Goal: Task Accomplishment & Management: Manage account settings

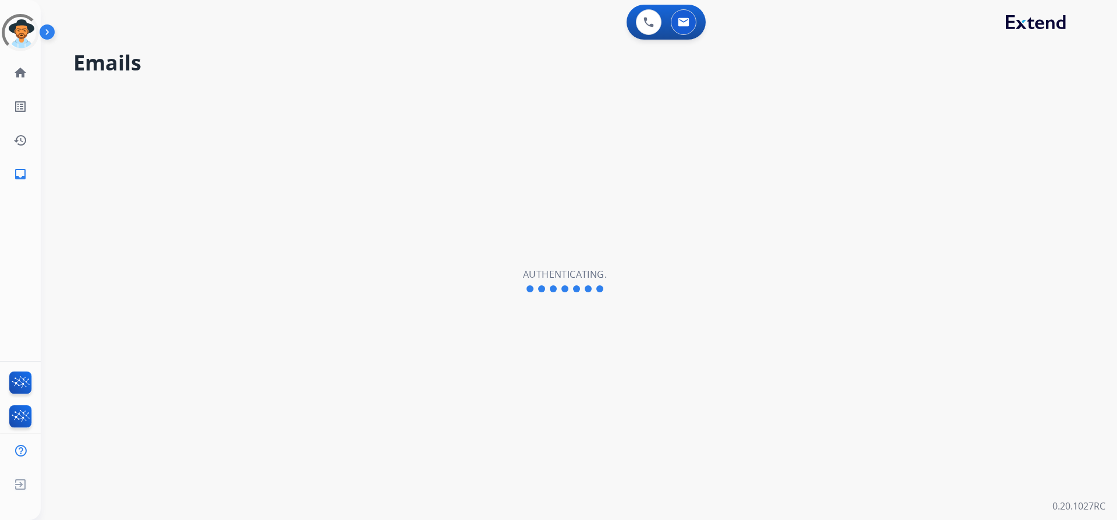
select select "**********"
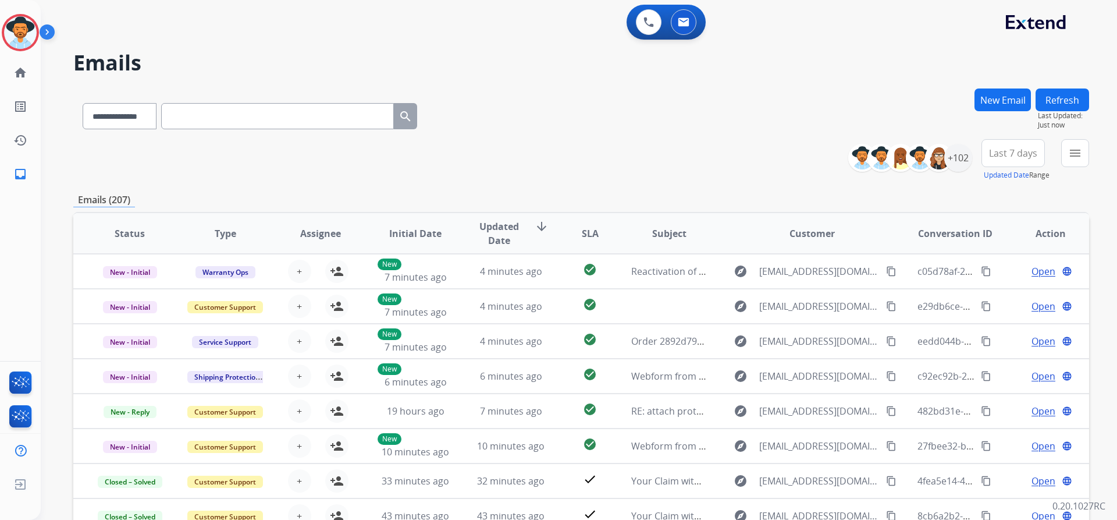
drag, startPoint x: 0, startPoint y: 0, endPoint x: 452, endPoint y: 48, distance: 454.2
click at [452, 51] on h2 "Emails" at bounding box center [581, 62] width 1016 height 23
click at [10, 30] on img at bounding box center [20, 32] width 33 height 33
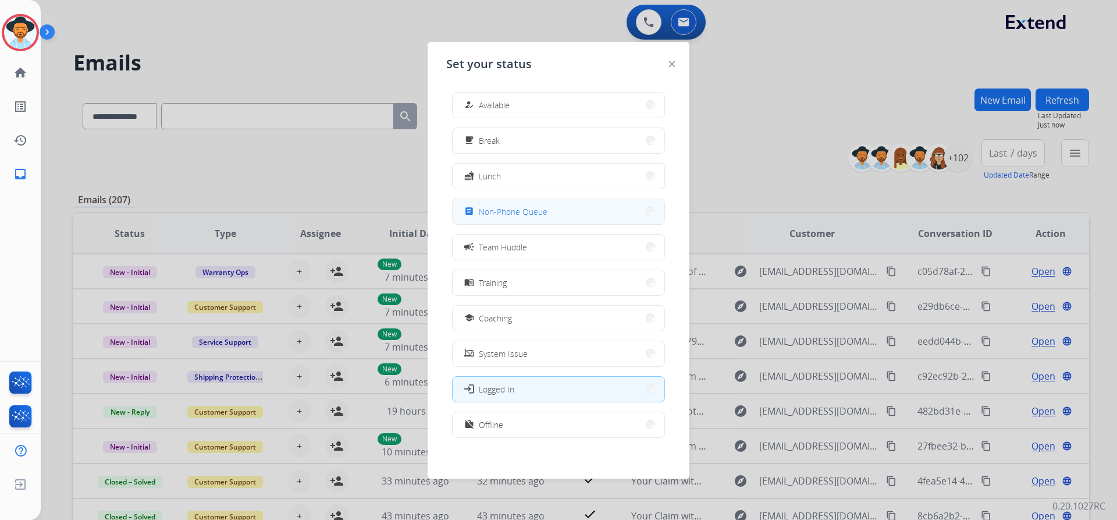
click at [539, 208] on span "Non-Phone Queue" at bounding box center [513, 211] width 69 height 12
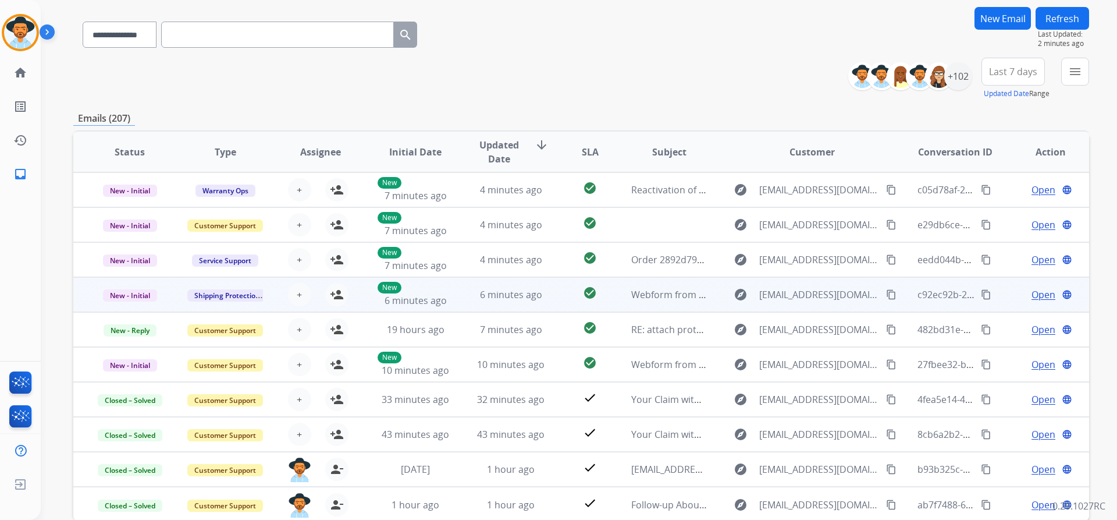
scroll to position [26, 0]
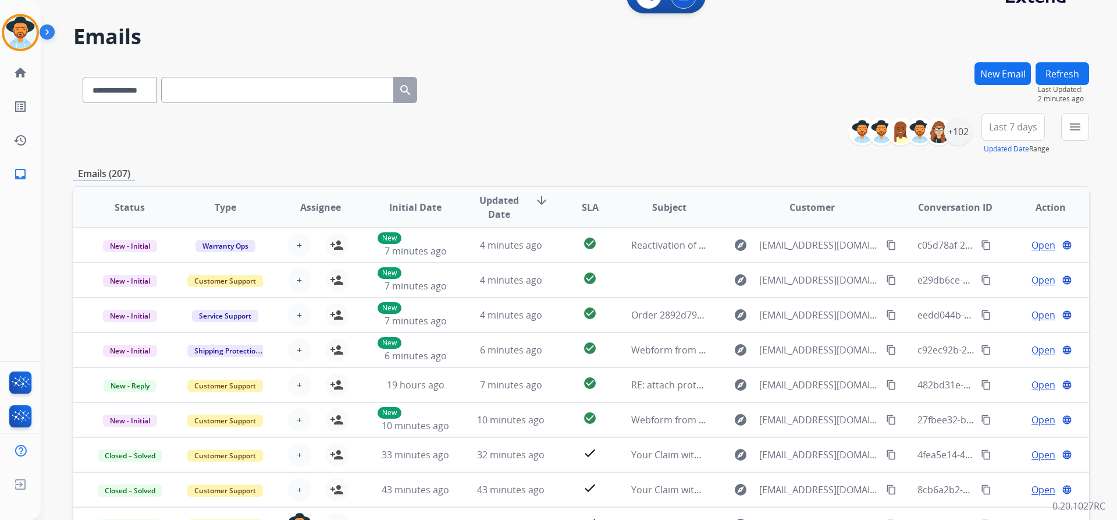
click at [1028, 134] on button "Last 7 days" at bounding box center [1013, 127] width 63 height 28
click at [1000, 274] on div "Last 90 days" at bounding box center [1010, 268] width 64 height 17
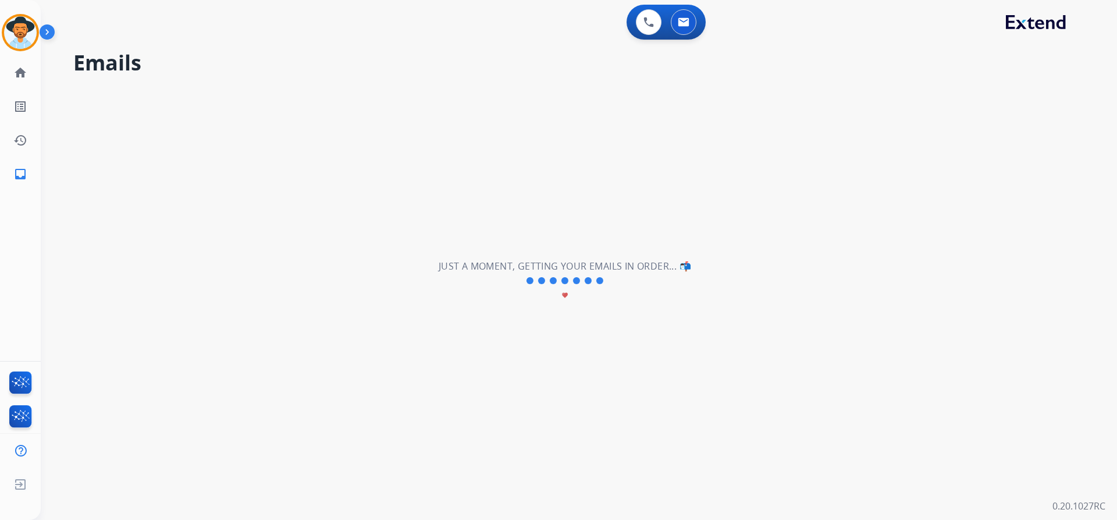
scroll to position [0, 0]
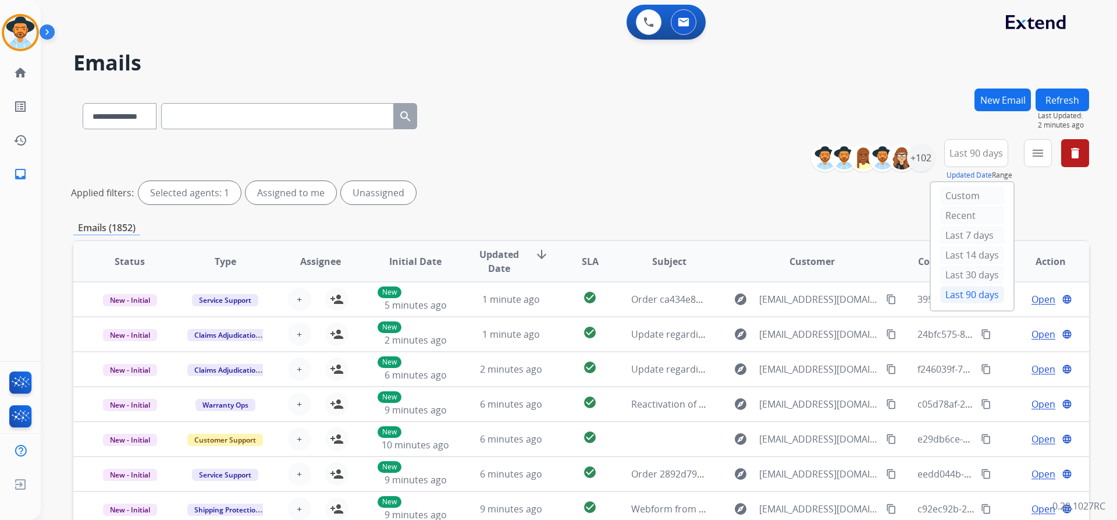
click at [565, 132] on div "**********" at bounding box center [581, 113] width 1016 height 51
click at [1040, 153] on mat-icon "menu" at bounding box center [1038, 153] width 14 height 14
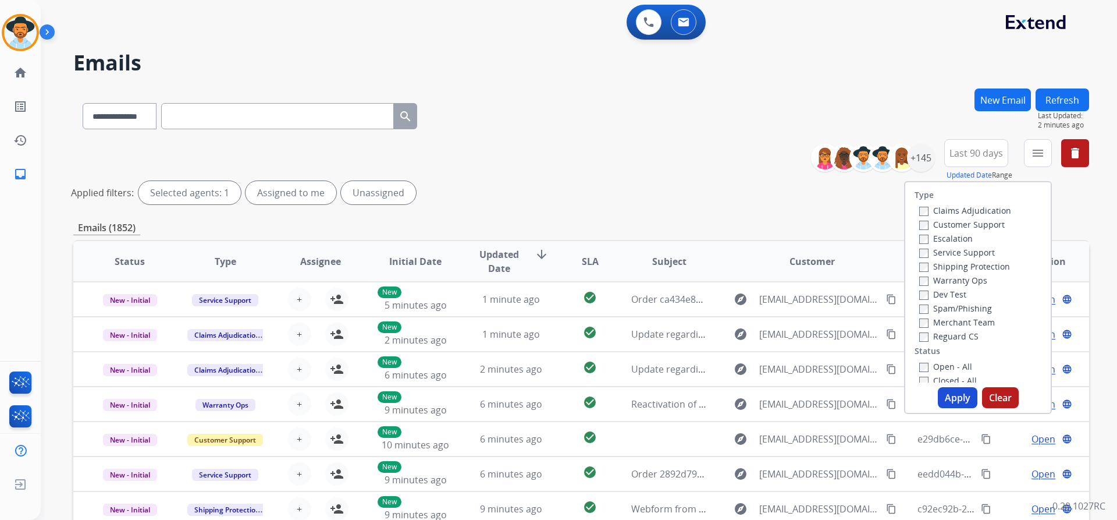
click at [963, 221] on label "Customer Support" at bounding box center [963, 224] width 86 height 11
click at [965, 265] on label "Shipping Protection" at bounding box center [965, 266] width 91 height 11
click at [963, 334] on label "Reguard CS" at bounding box center [949, 336] width 59 height 11
click at [961, 277] on label "New - Initial" at bounding box center [950, 277] width 61 height 11
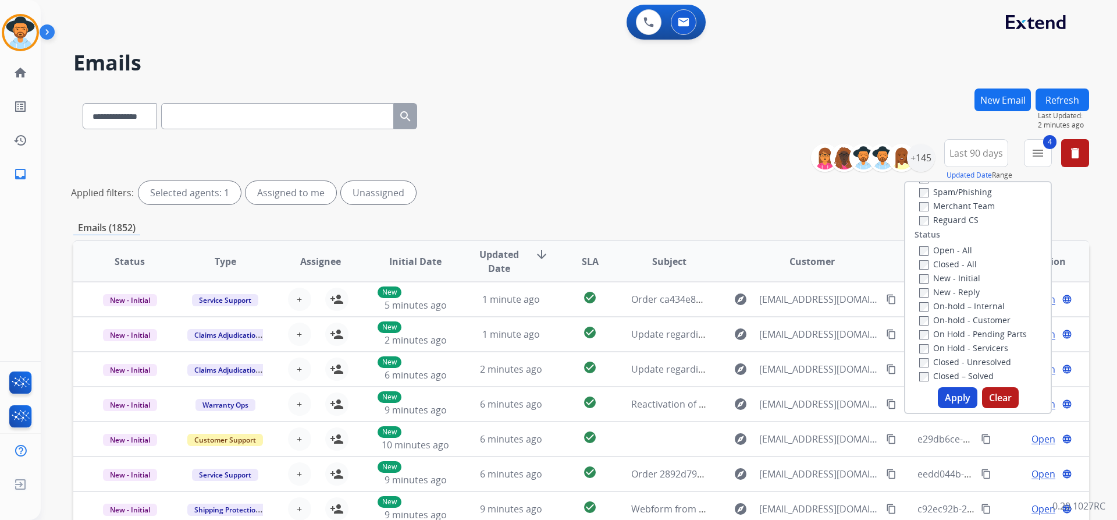
click at [961, 295] on label "New - Reply" at bounding box center [950, 291] width 61 height 11
click at [952, 398] on button "Apply" at bounding box center [958, 397] width 40 height 21
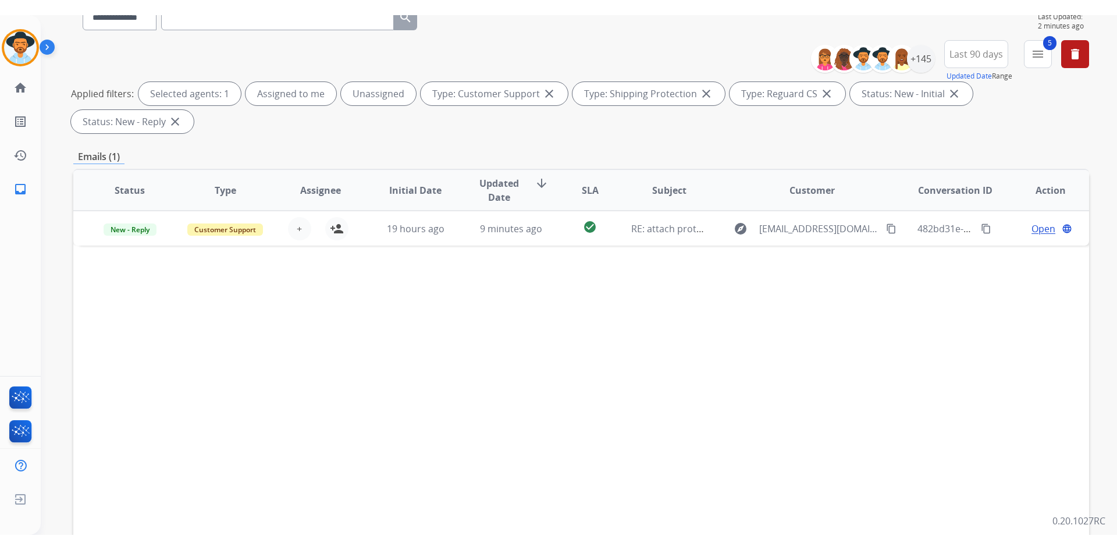
scroll to position [0, 0]
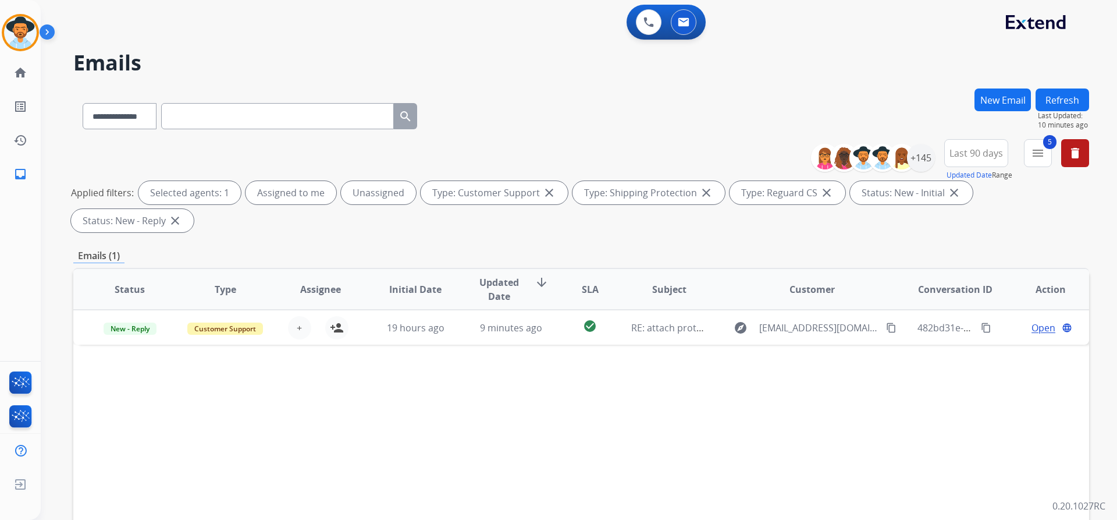
drag, startPoint x: 48, startPoint y: 33, endPoint x: 70, endPoint y: 36, distance: 22.3
click at [48, 33] on img at bounding box center [50, 34] width 20 height 22
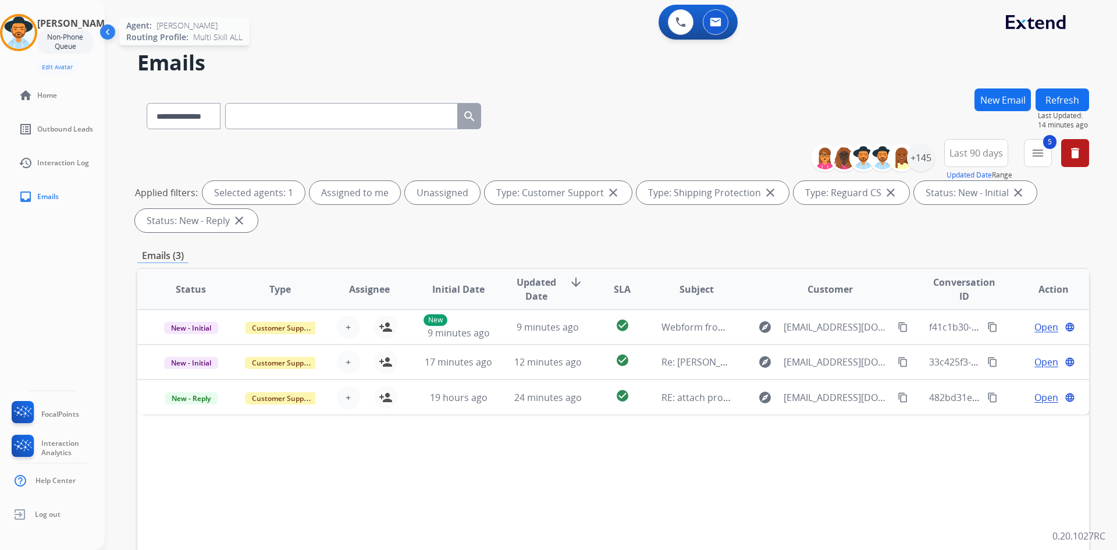
click at [35, 33] on img at bounding box center [18, 32] width 33 height 33
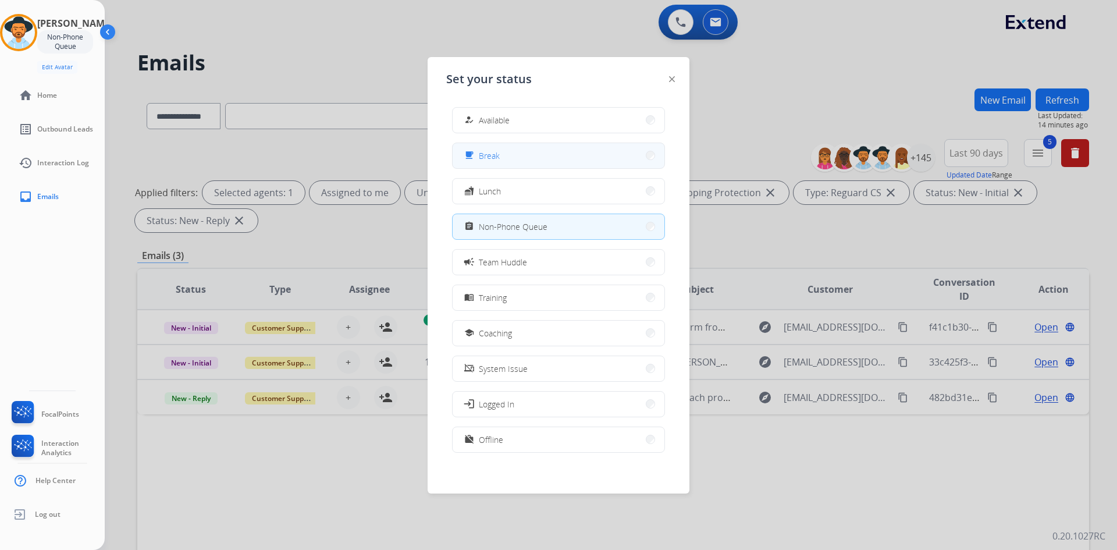
click at [517, 159] on button "free_breakfast Break" at bounding box center [559, 155] width 212 height 25
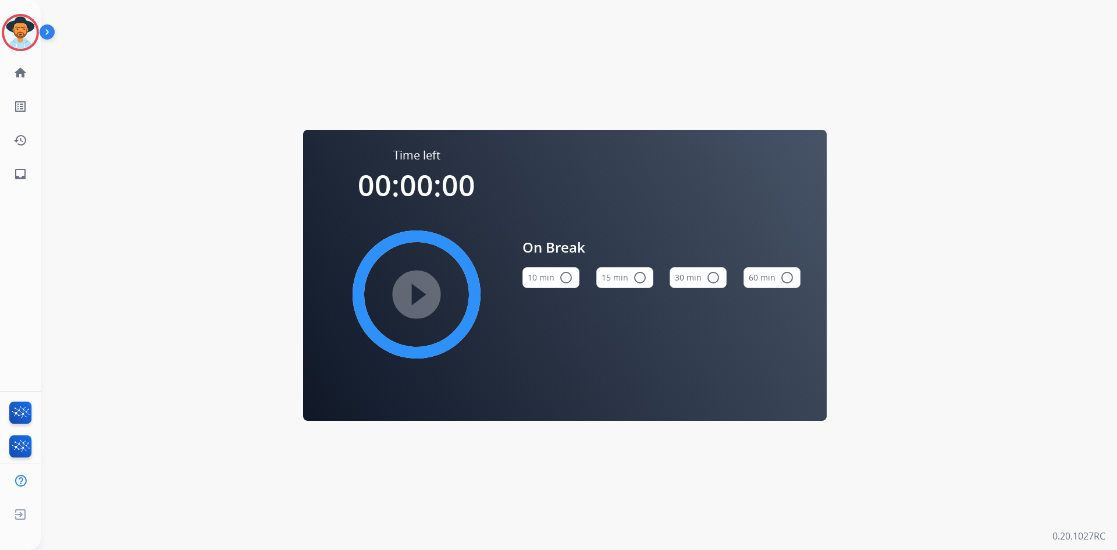
click at [634, 271] on mat-icon "radio_button_unchecked" at bounding box center [640, 278] width 14 height 14
click at [419, 301] on mat-icon "play_circle_filled" at bounding box center [417, 295] width 14 height 14
click at [29, 36] on img at bounding box center [20, 32] width 33 height 33
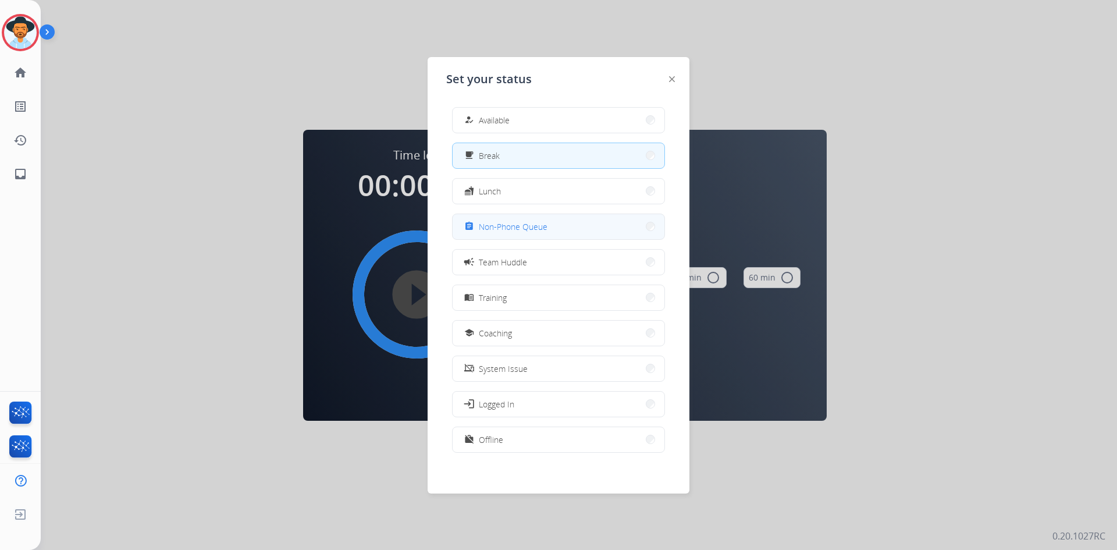
click at [541, 228] on span "Non-Phone Queue" at bounding box center [513, 227] width 69 height 12
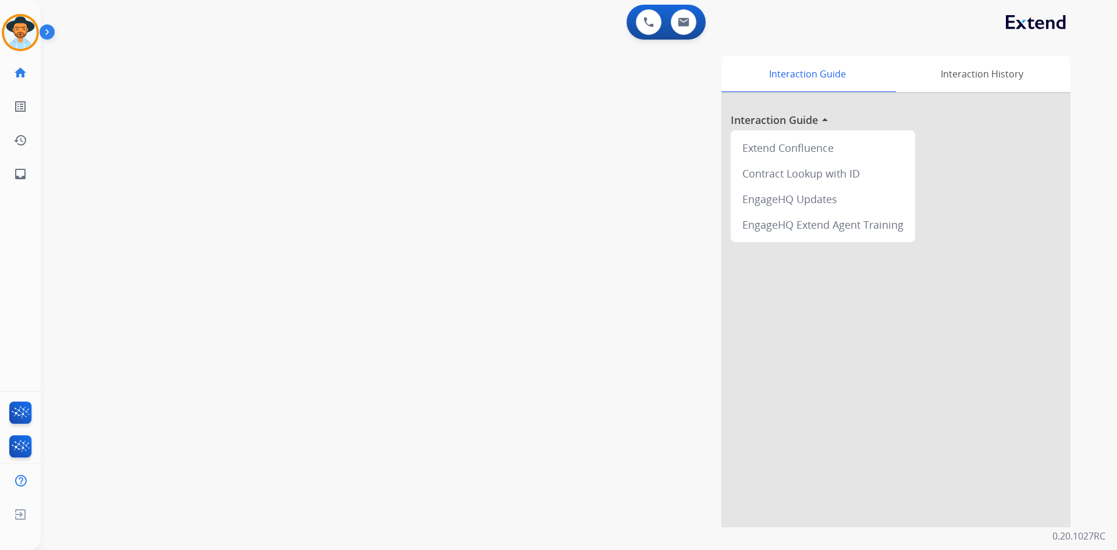
click at [222, 284] on div "swap_horiz Break voice bridge close_fullscreen Connect 3-Way Call merge_type Se…" at bounding box center [565, 284] width 1049 height 485
click at [696, 24] on button at bounding box center [684, 22] width 26 height 26
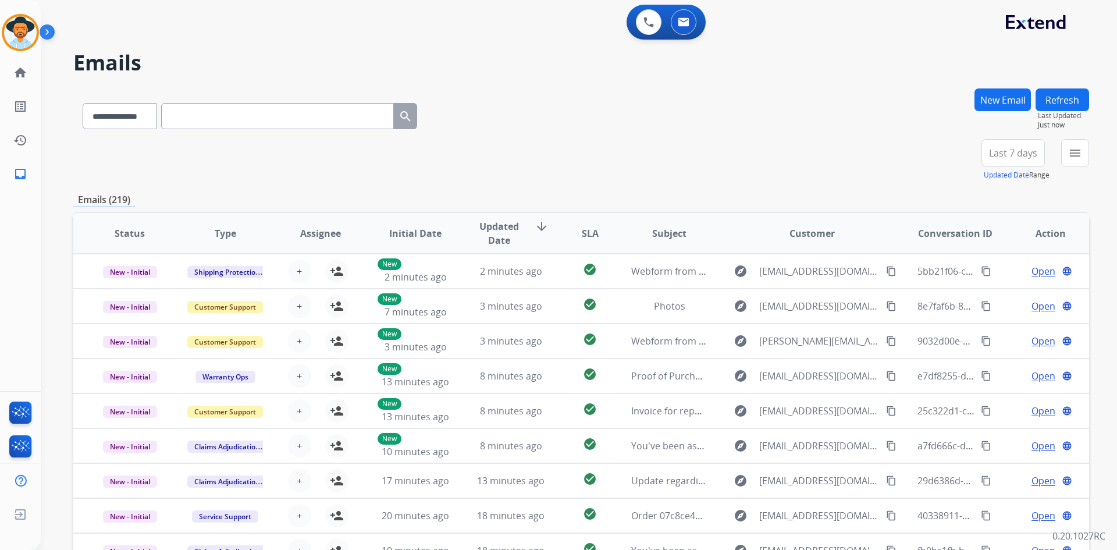
click at [1006, 161] on button "Last 7 days" at bounding box center [1013, 153] width 63 height 28
click at [997, 300] on div "Last 90 days" at bounding box center [1010, 294] width 64 height 17
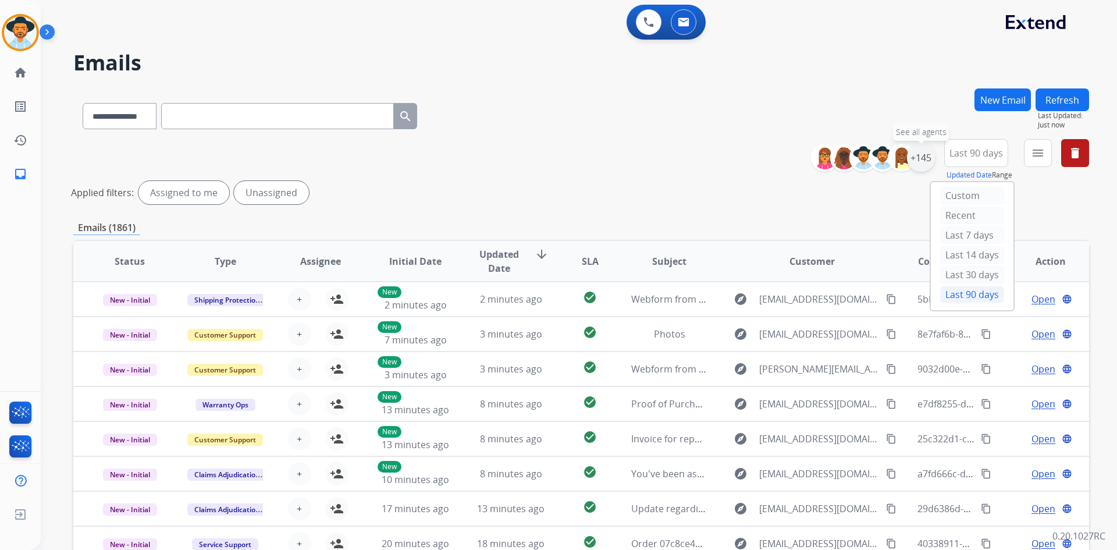
click at [920, 161] on div "+145" at bounding box center [921, 158] width 28 height 28
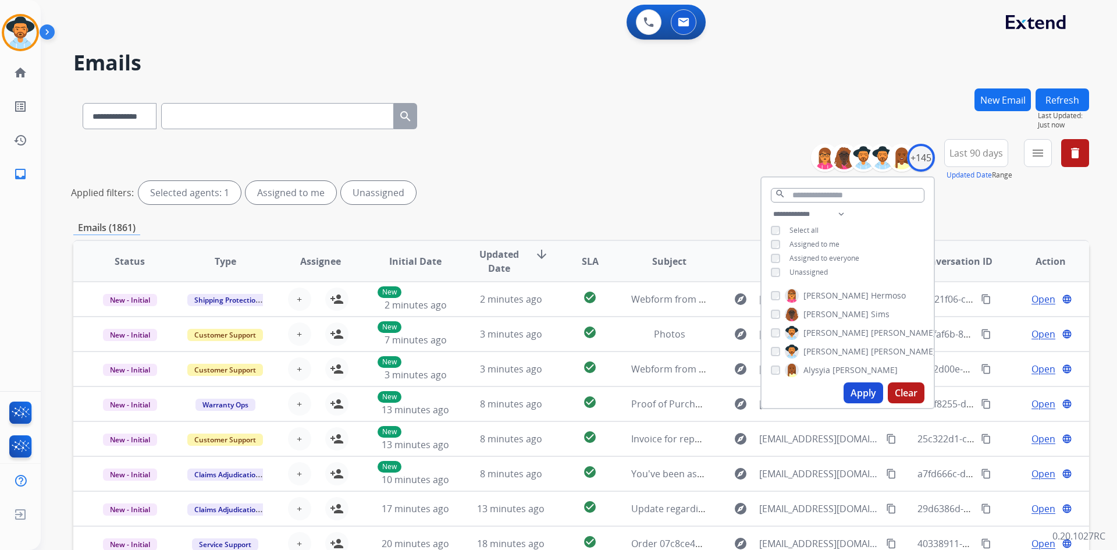
click at [811, 274] on span "Unassigned" at bounding box center [809, 272] width 38 height 10
click at [856, 399] on button "Apply" at bounding box center [864, 392] width 40 height 21
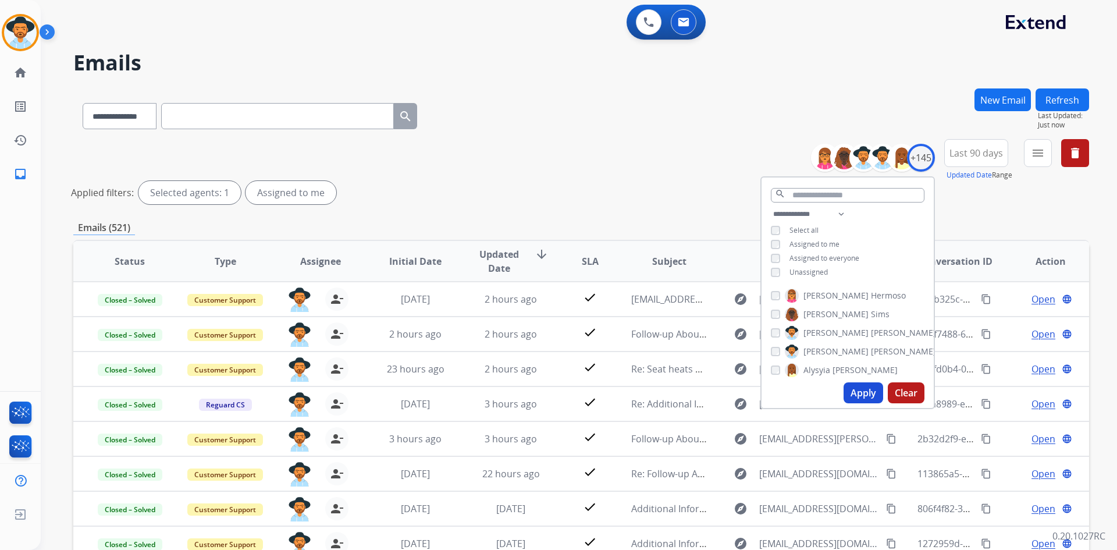
click at [648, 171] on div "**********" at bounding box center [581, 174] width 1016 height 70
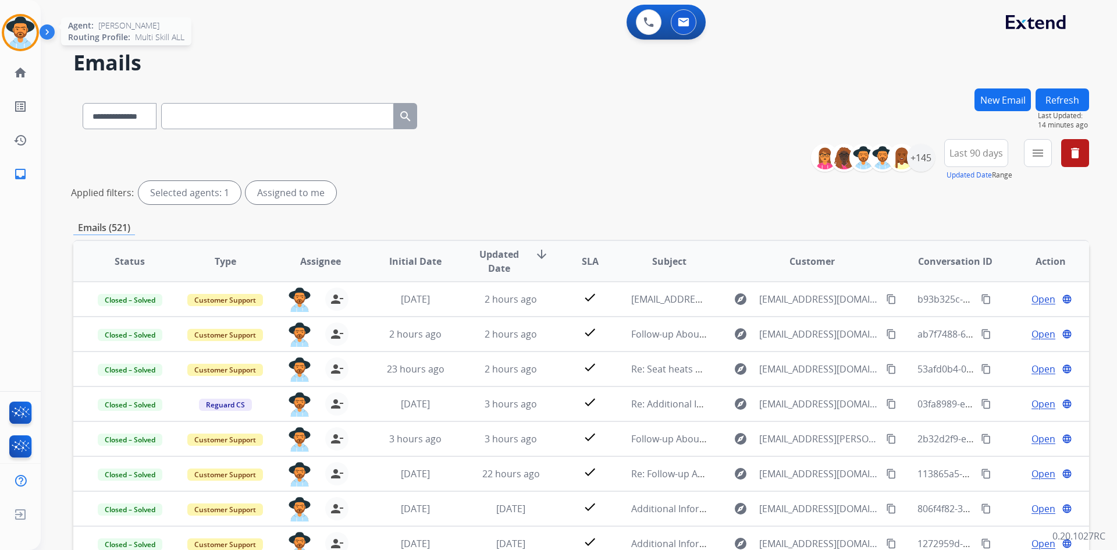
click at [13, 40] on img at bounding box center [20, 32] width 33 height 33
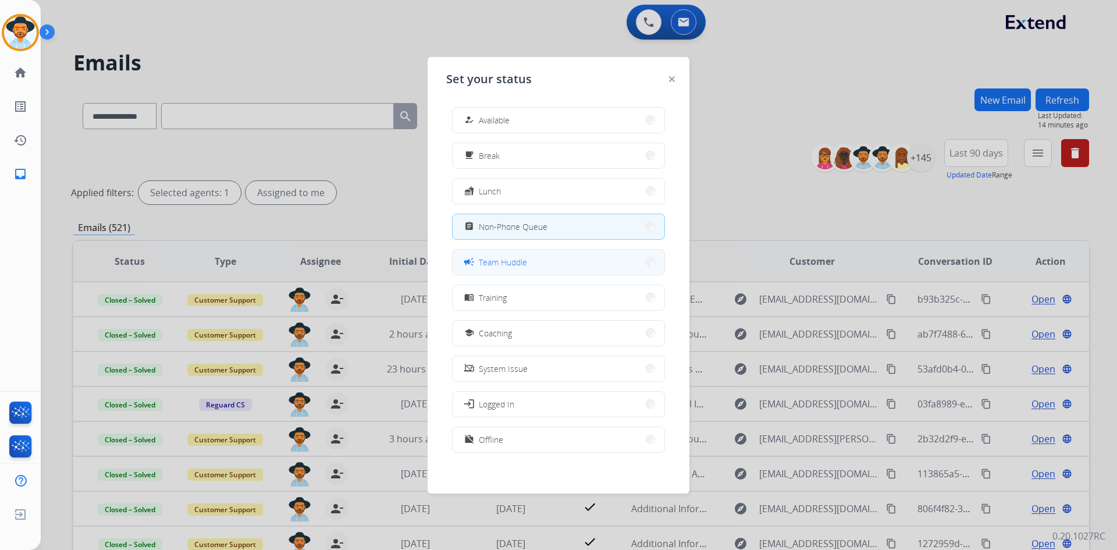
click at [533, 265] on button "campaign Team Huddle" at bounding box center [559, 262] width 212 height 25
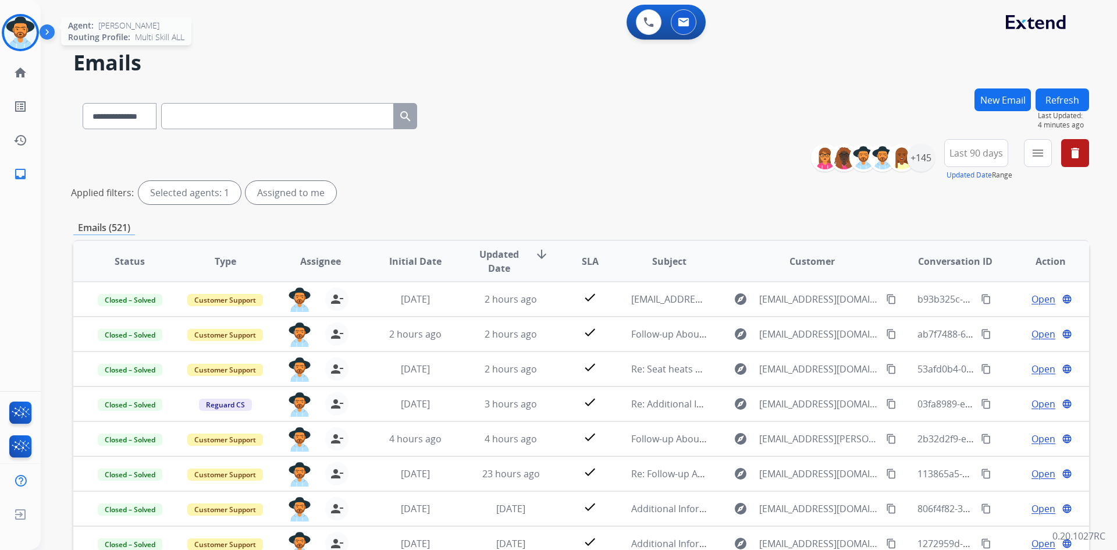
click at [20, 38] on img at bounding box center [20, 32] width 33 height 33
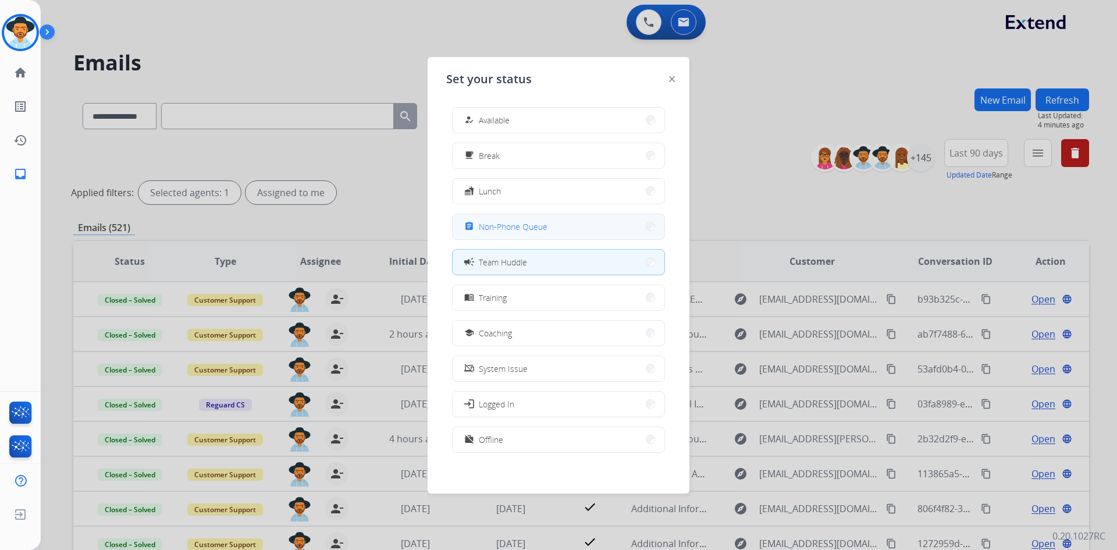
click at [547, 225] on span "Non-Phone Queue" at bounding box center [513, 227] width 69 height 12
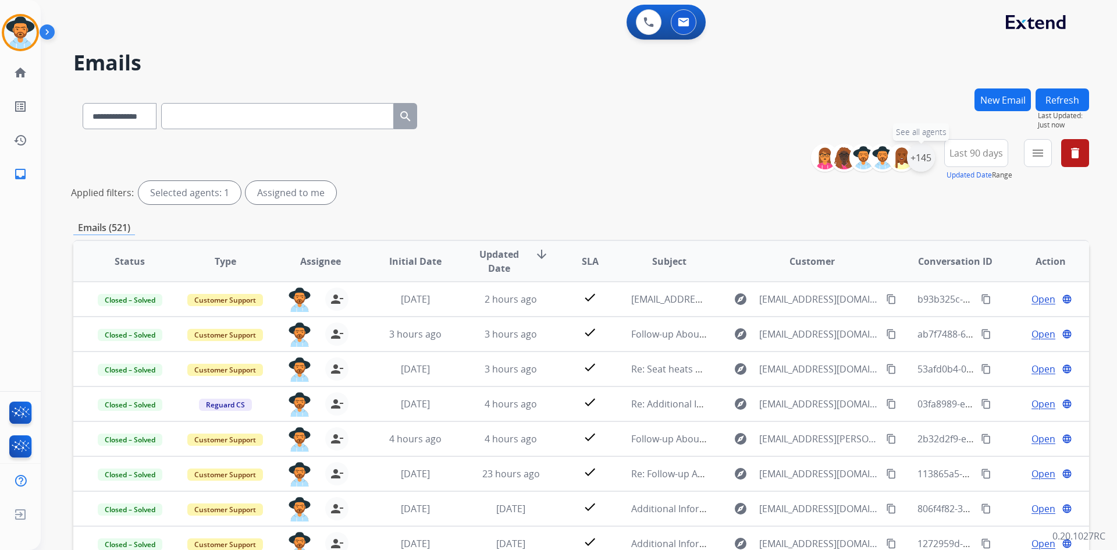
click at [929, 161] on div "+145" at bounding box center [921, 158] width 28 height 28
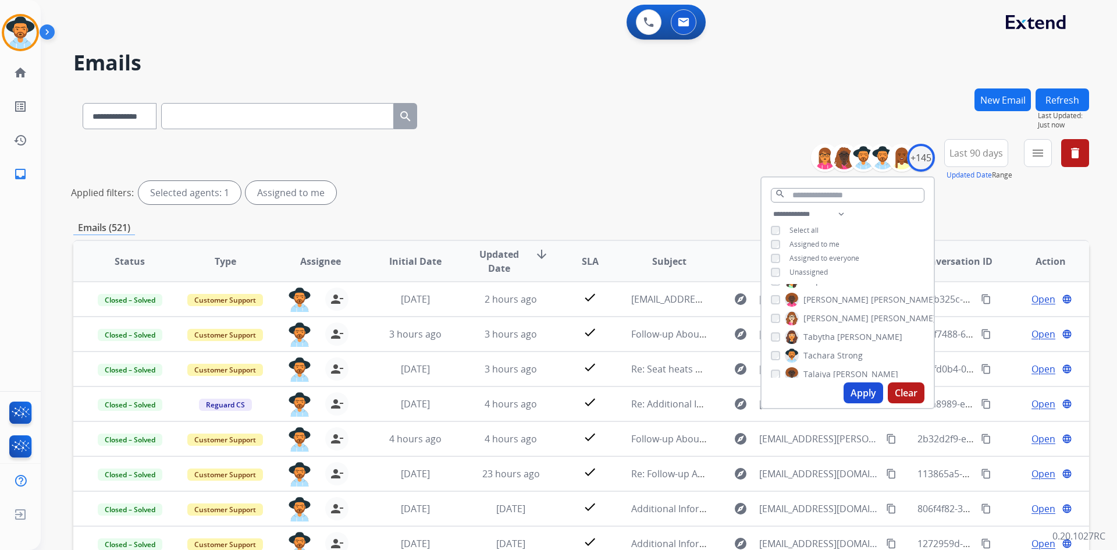
scroll to position [2270, 0]
click at [838, 333] on span "Strong" at bounding box center [851, 335] width 26 height 12
click at [801, 244] on span "Assigned to me" at bounding box center [815, 244] width 50 height 10
click at [858, 392] on button "Apply" at bounding box center [864, 392] width 40 height 21
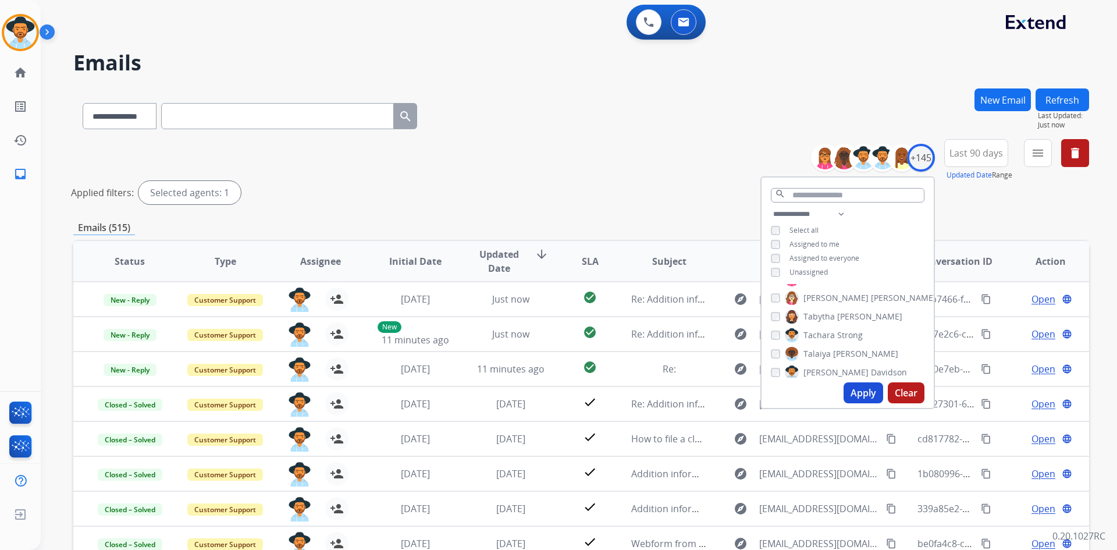
click at [534, 171] on div "**********" at bounding box center [581, 174] width 1016 height 70
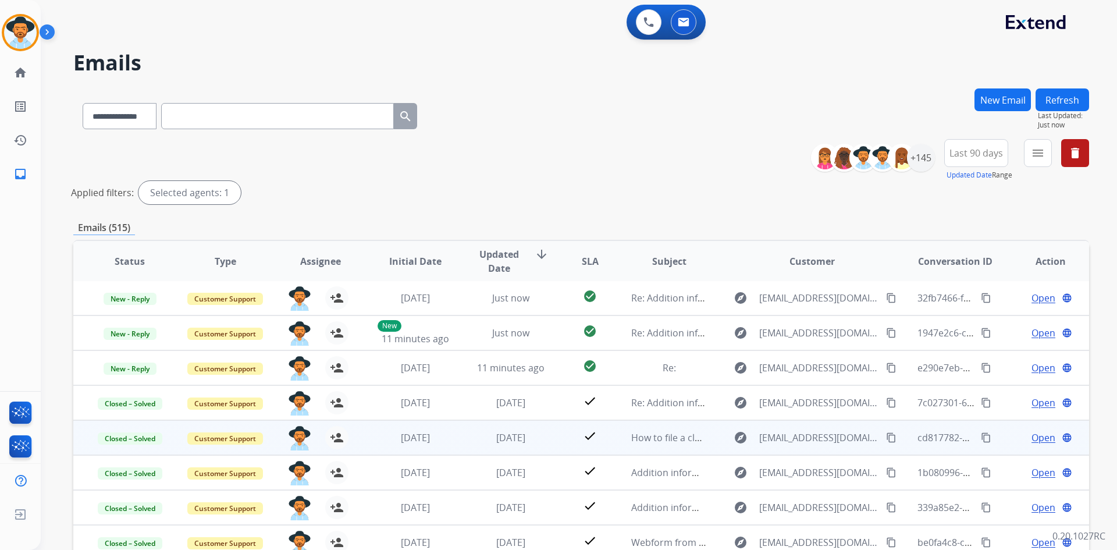
scroll to position [58, 0]
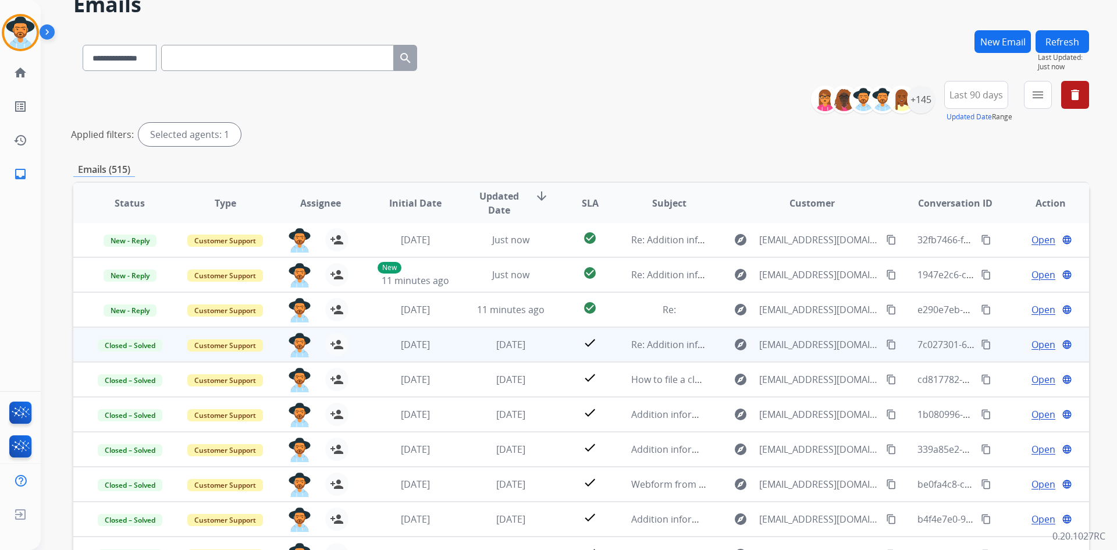
click at [1032, 346] on span "Open" at bounding box center [1044, 345] width 24 height 14
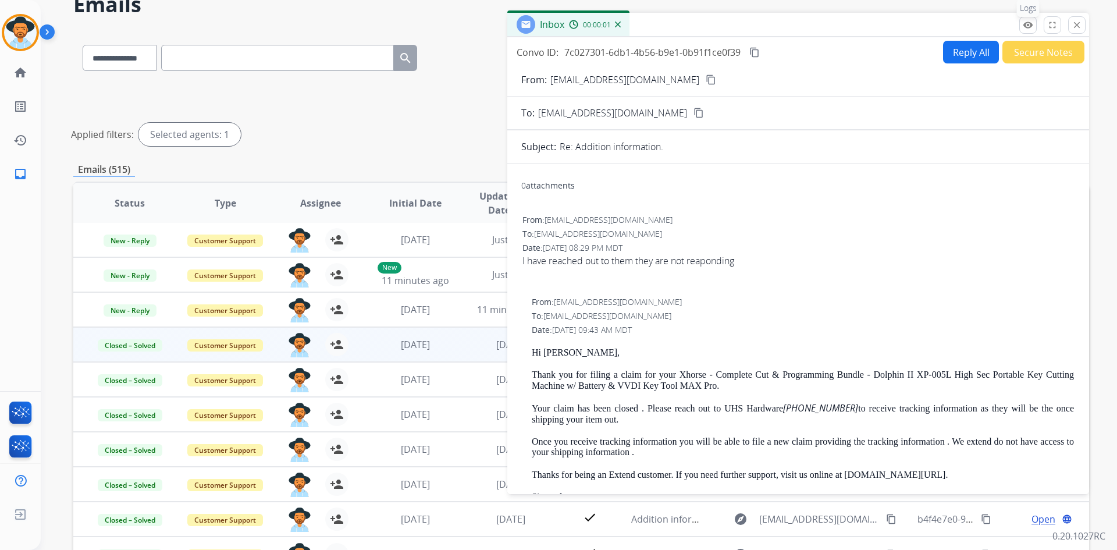
click at [1025, 31] on button "remove_red_eye Logs" at bounding box center [1028, 24] width 17 height 17
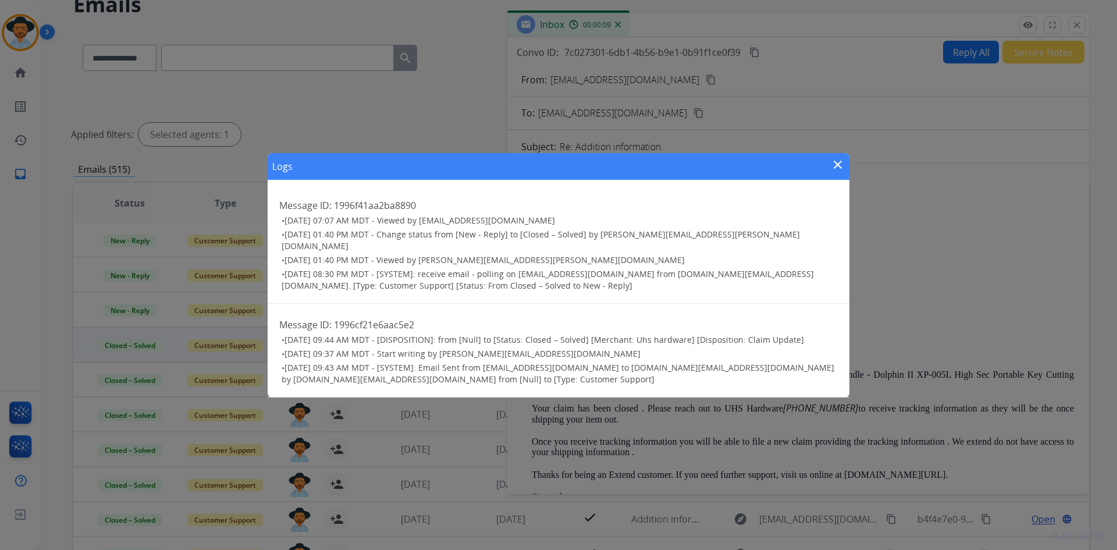
click at [839, 171] on mat-icon "close" at bounding box center [838, 165] width 14 height 14
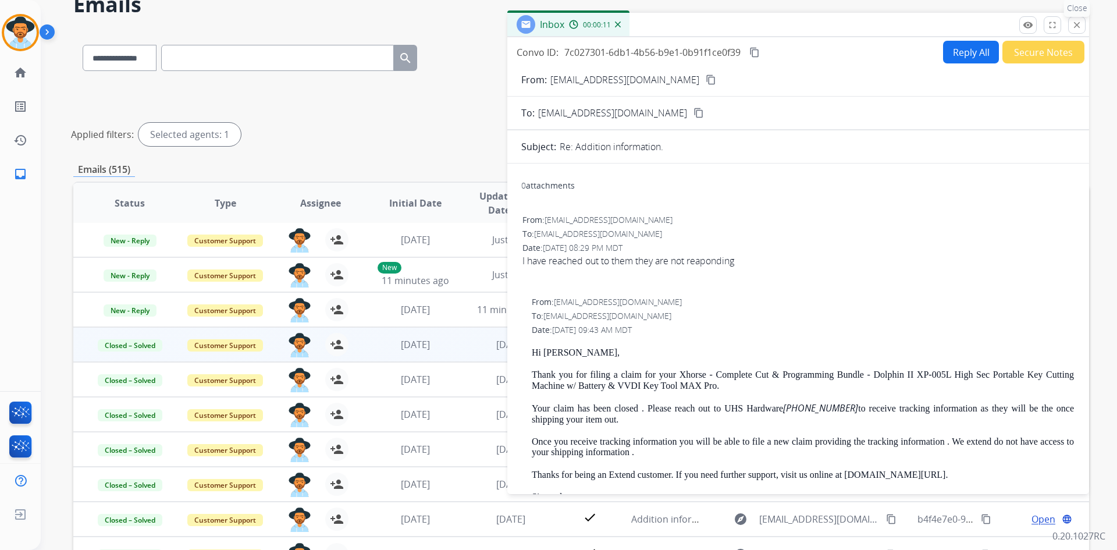
click at [1072, 27] on button "close Close" at bounding box center [1077, 24] width 17 height 17
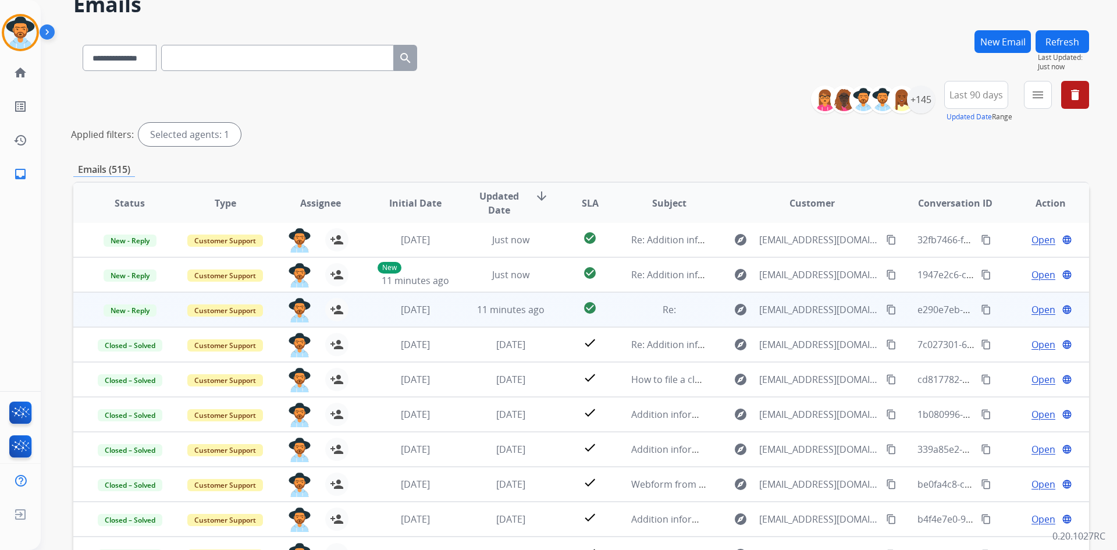
click at [1038, 312] on span "Open" at bounding box center [1044, 310] width 24 height 14
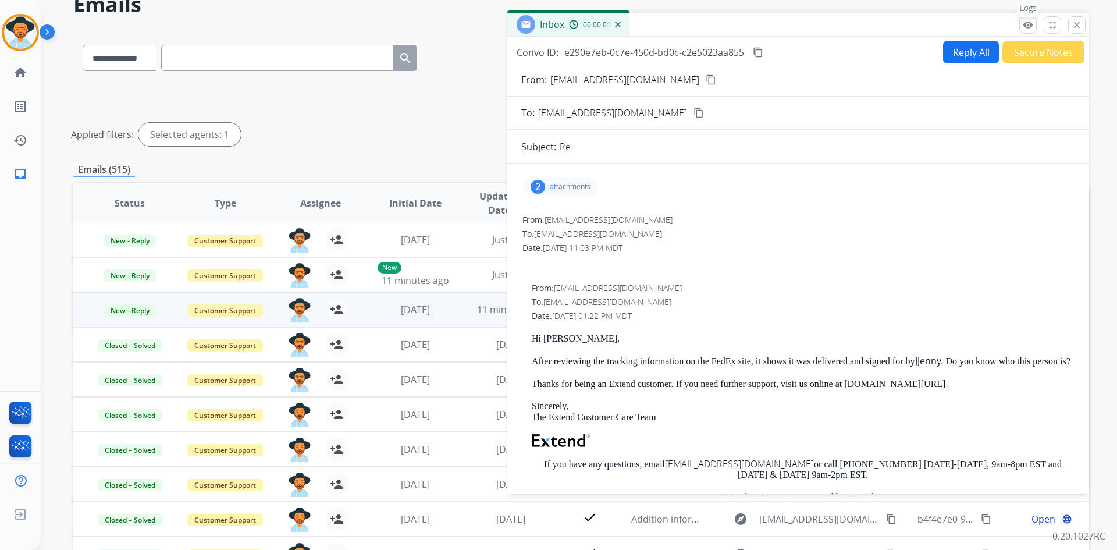
click at [1031, 27] on mat-icon "remove_red_eye" at bounding box center [1028, 25] width 10 height 10
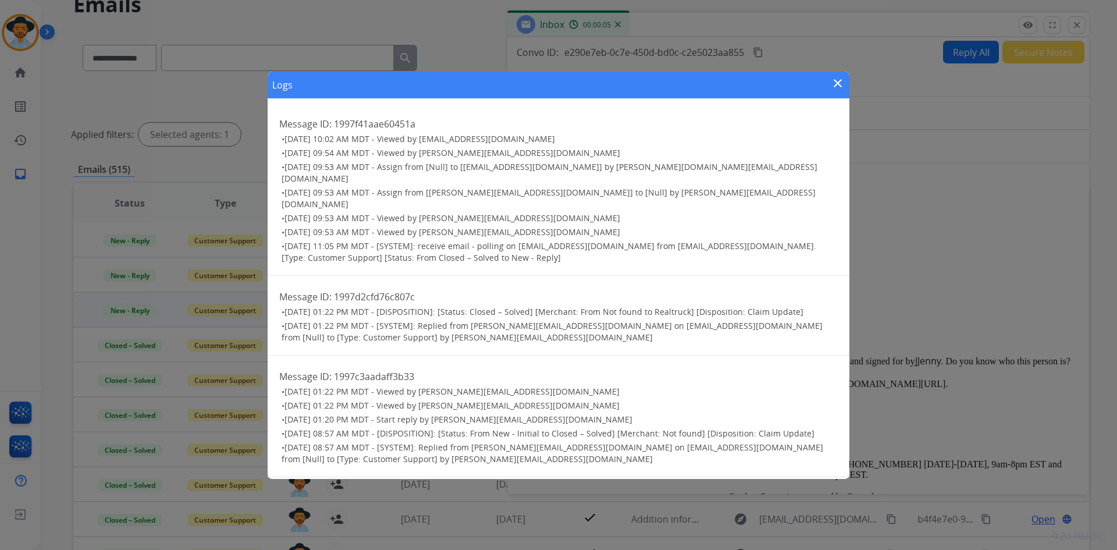
click at [835, 89] on mat-icon "close" at bounding box center [838, 83] width 14 height 14
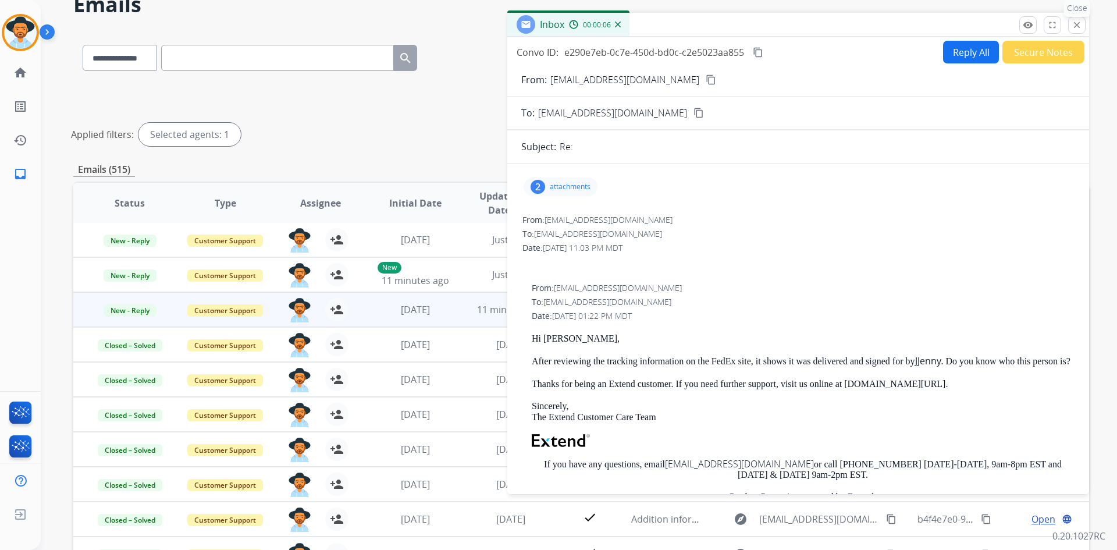
click at [1079, 23] on mat-icon "close" at bounding box center [1077, 25] width 10 height 10
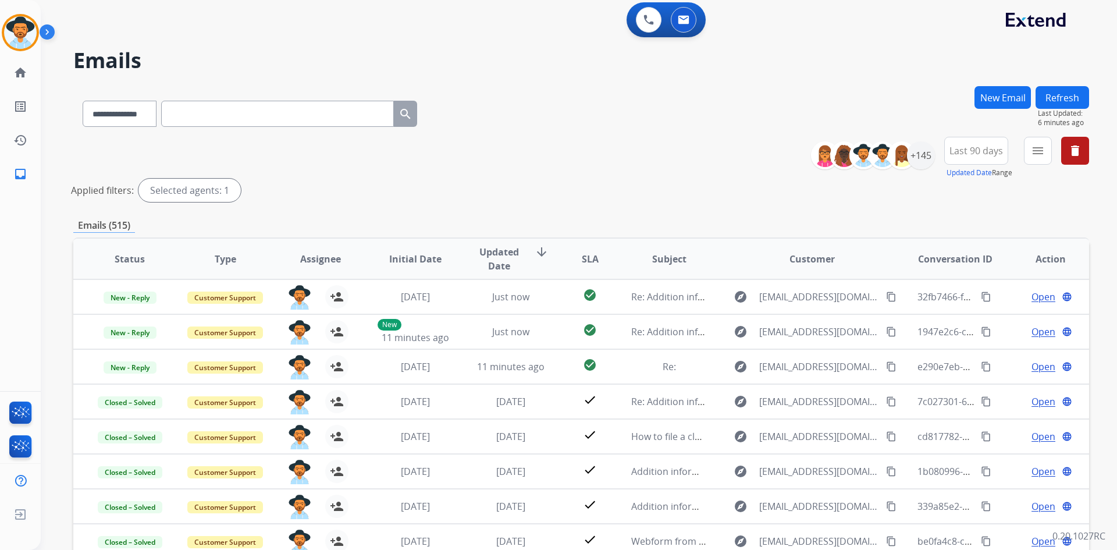
scroll to position [0, 0]
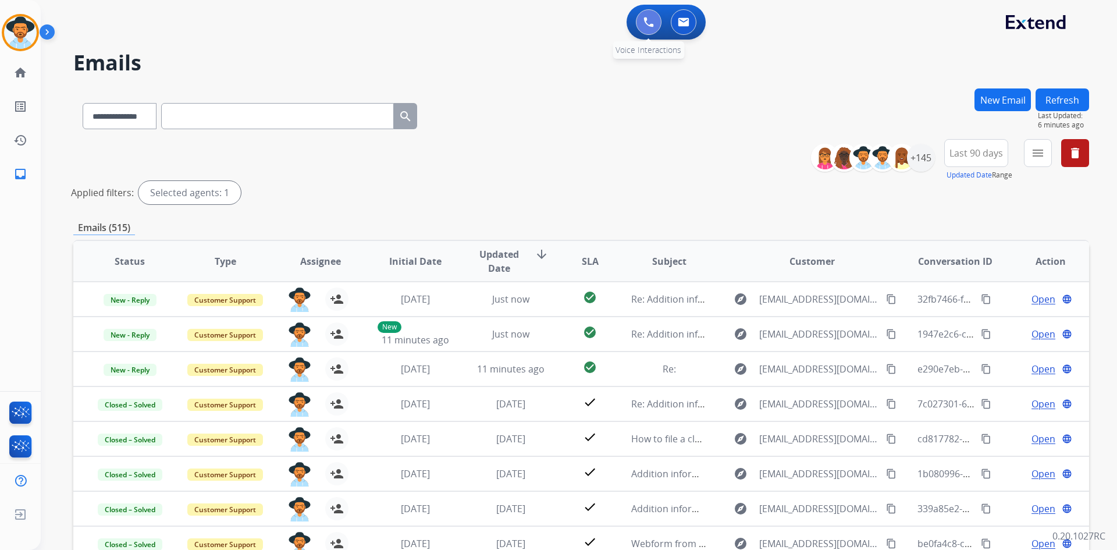
click at [637, 24] on button at bounding box center [649, 22] width 26 height 26
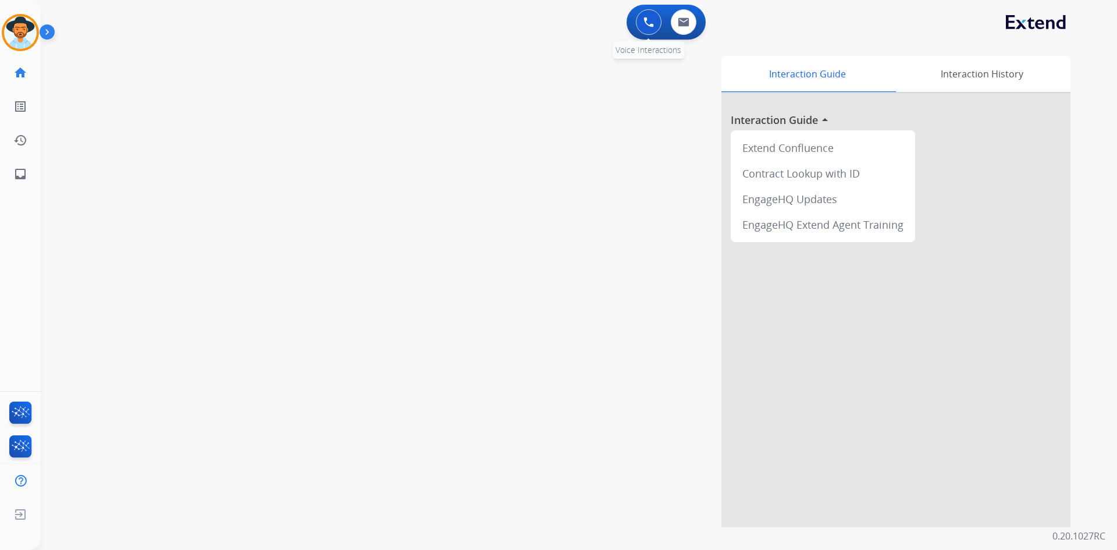
click at [641, 24] on button at bounding box center [649, 22] width 26 height 26
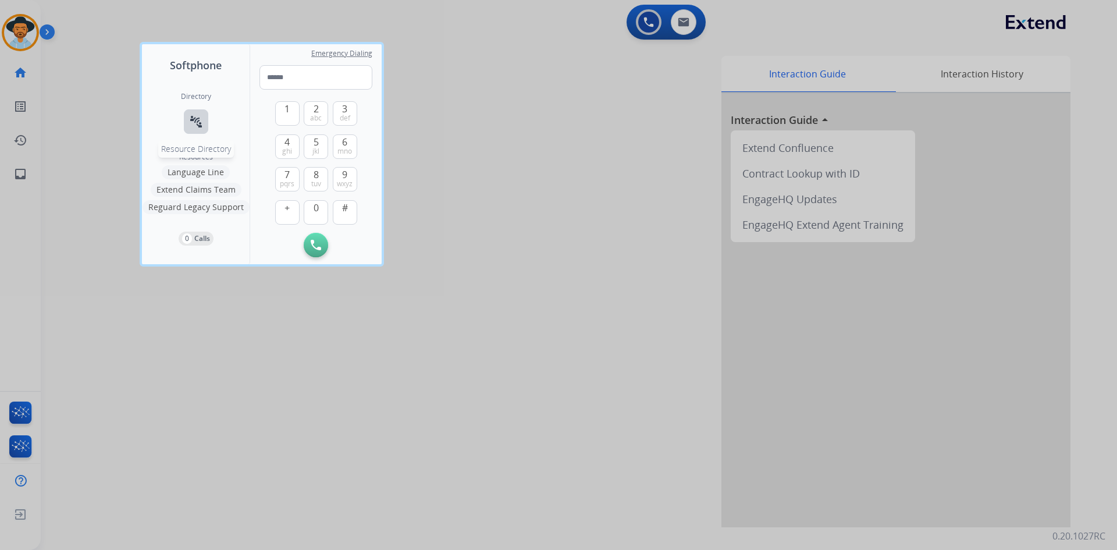
click at [200, 122] on mat-icon "connect_without_contact" at bounding box center [196, 122] width 14 height 14
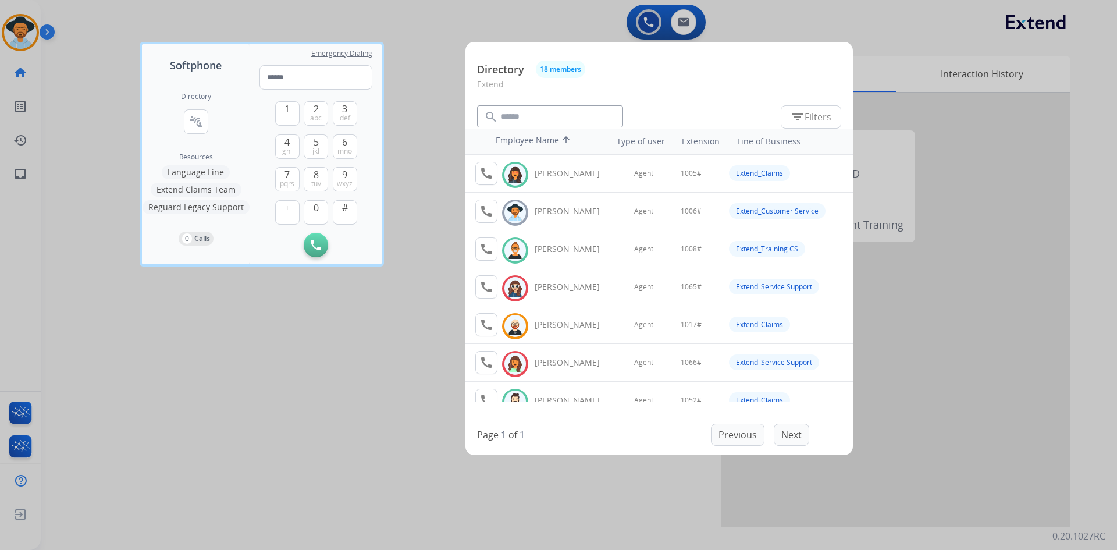
click at [165, 393] on div at bounding box center [558, 275] width 1117 height 550
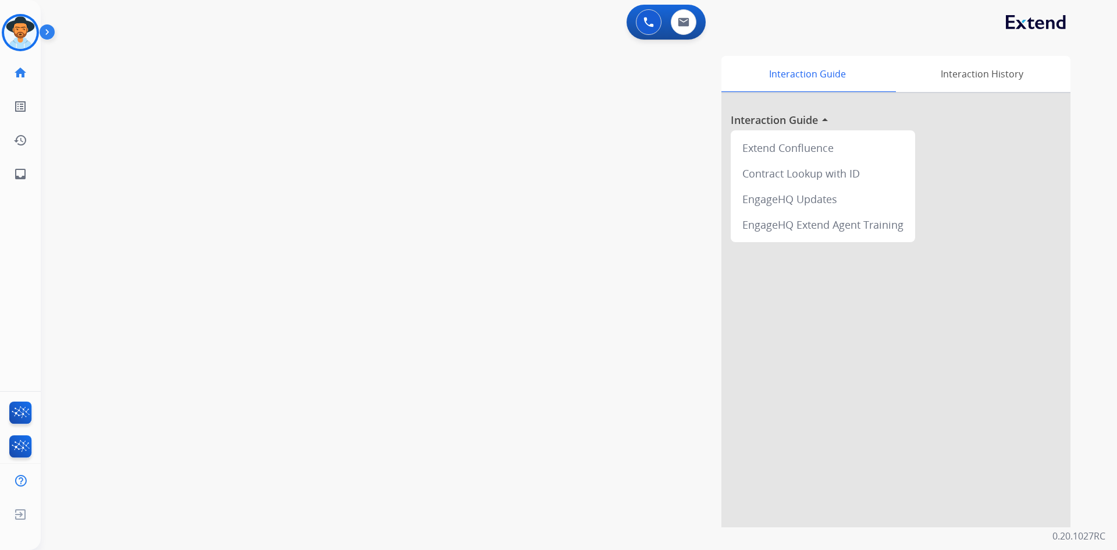
click at [48, 35] on img at bounding box center [50, 34] width 20 height 22
